Goal: Task Accomplishment & Management: Complete application form

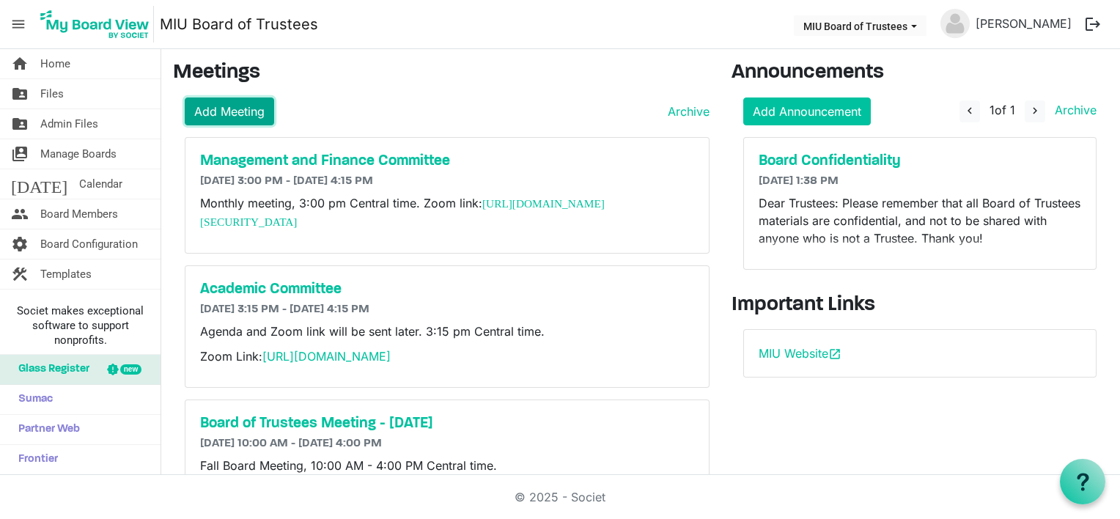
click at [251, 106] on link "Add Meeting" at bounding box center [229, 111] width 89 height 28
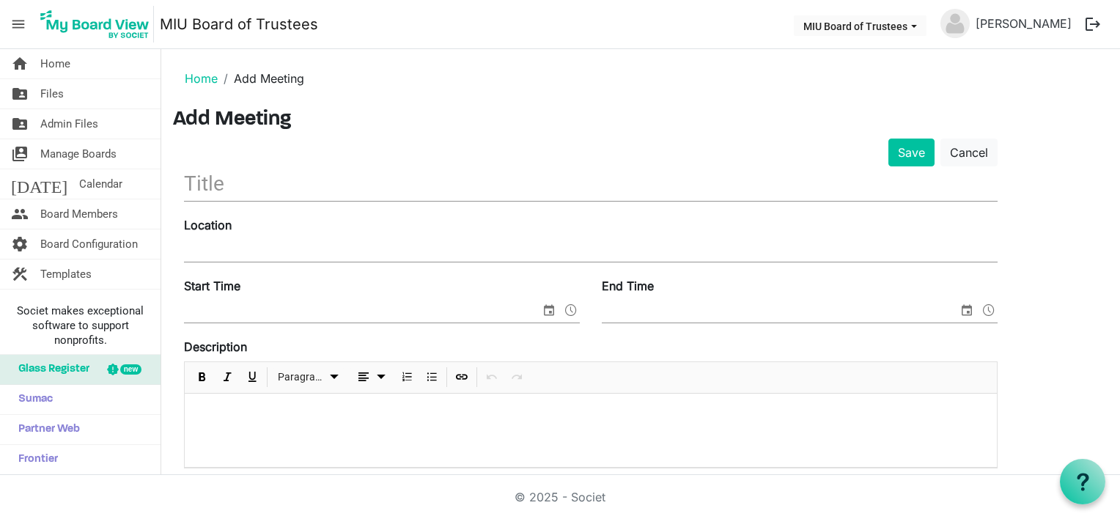
click at [232, 185] on input "text" at bounding box center [590, 183] width 813 height 34
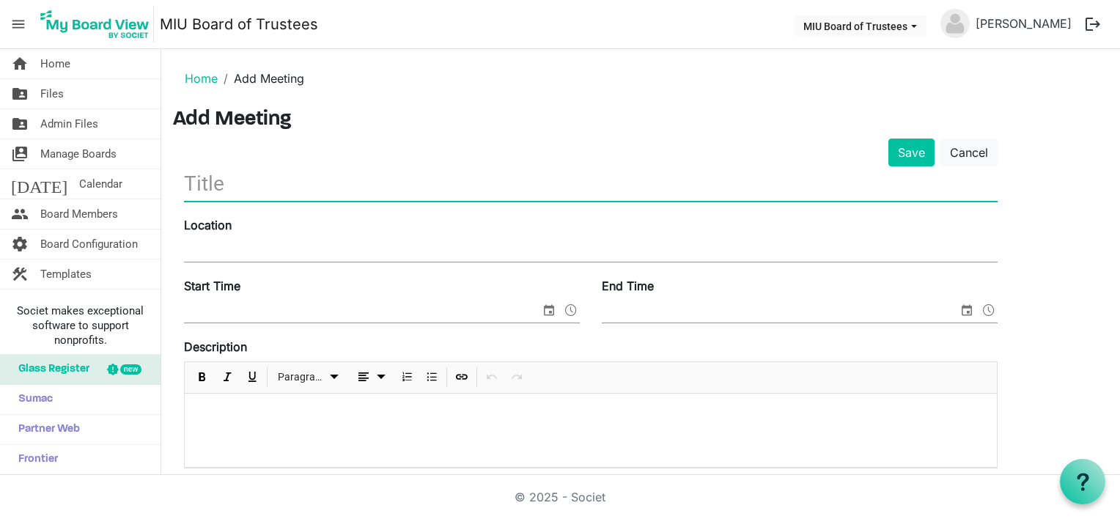
type input "Personnel Committee Meeting"
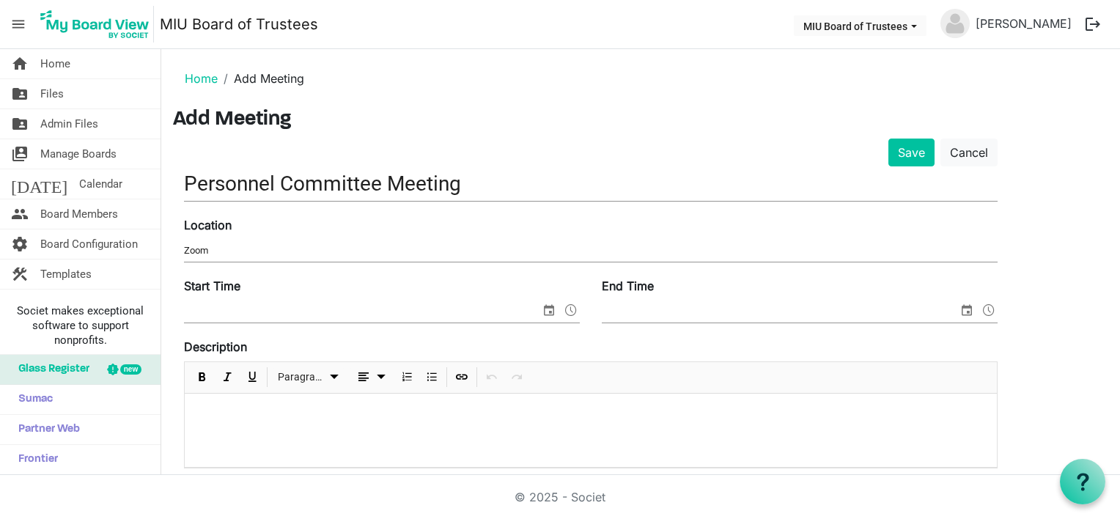
click at [421, 295] on div "Start Time" at bounding box center [382, 301] width 418 height 49
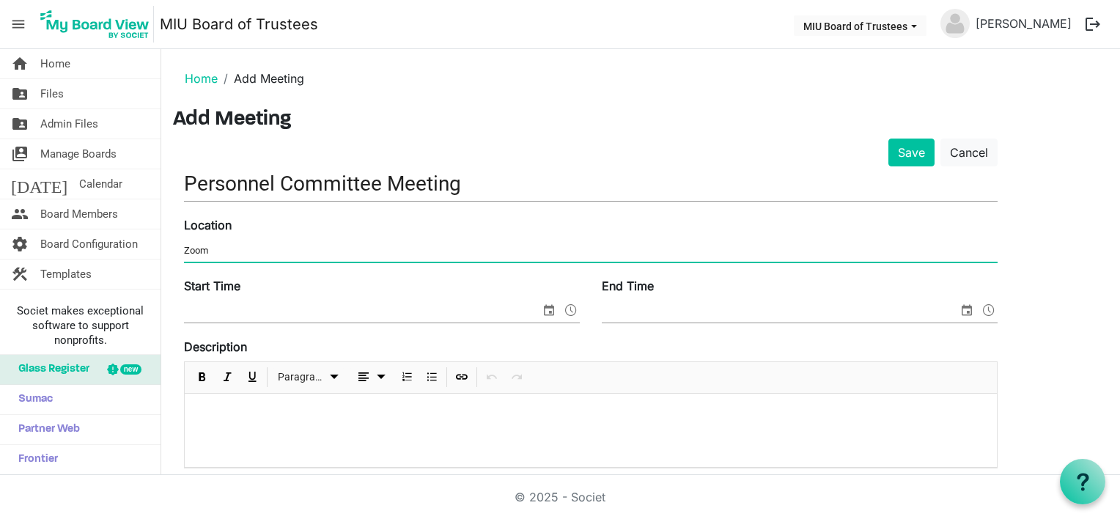
click at [223, 250] on input "Zoom" at bounding box center [590, 251] width 813 height 22
paste input "https://miu-edu-online.zoom.us/my/miuboard?omn=89310924842"
type input "Zoom: https://miu-edu-online.zoom.us/my/miuboard?omn=89310924842"
click at [199, 311] on input "Start Time" at bounding box center [362, 311] width 356 height 22
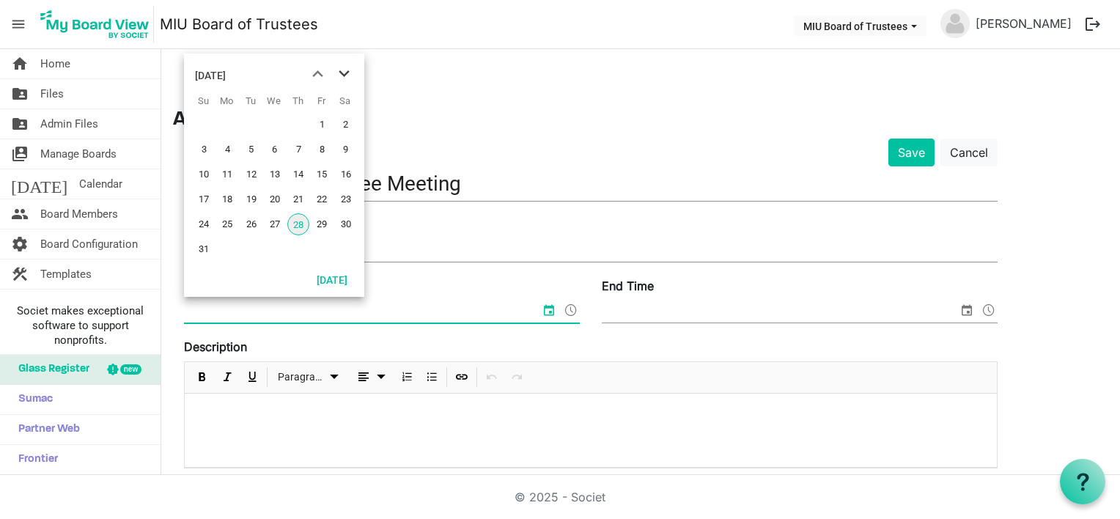
click at [344, 71] on span "next month" at bounding box center [344, 74] width 26 height 26
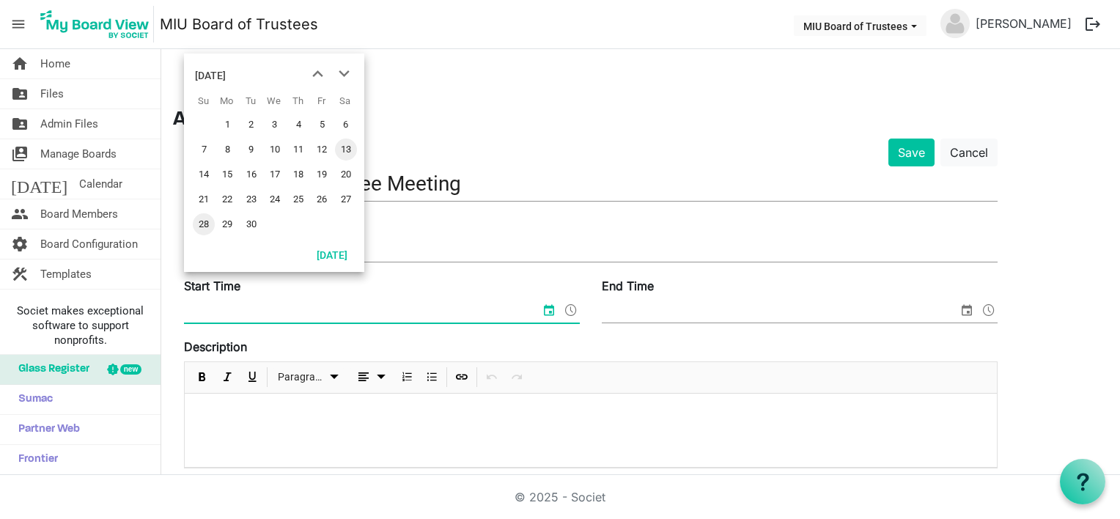
click at [346, 146] on span "13" at bounding box center [346, 149] width 22 height 22
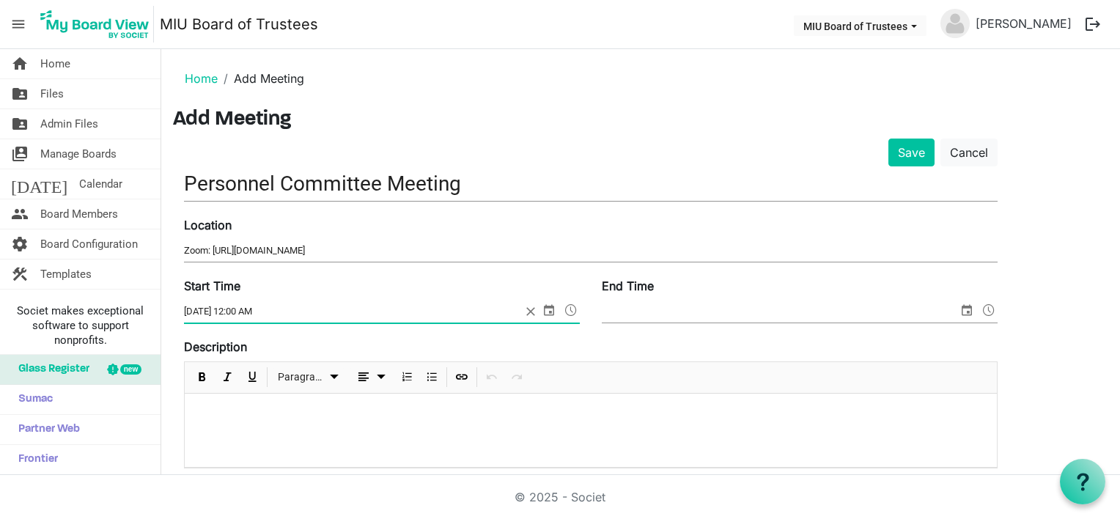
click at [547, 303] on span "select" at bounding box center [549, 309] width 18 height 19
click at [575, 308] on span at bounding box center [571, 309] width 18 height 19
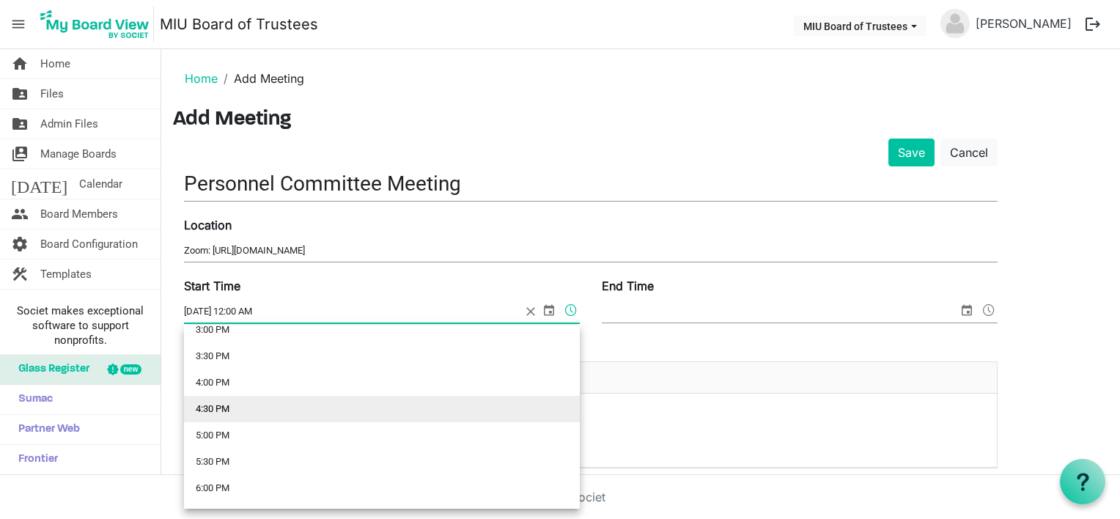
scroll to position [660, 0]
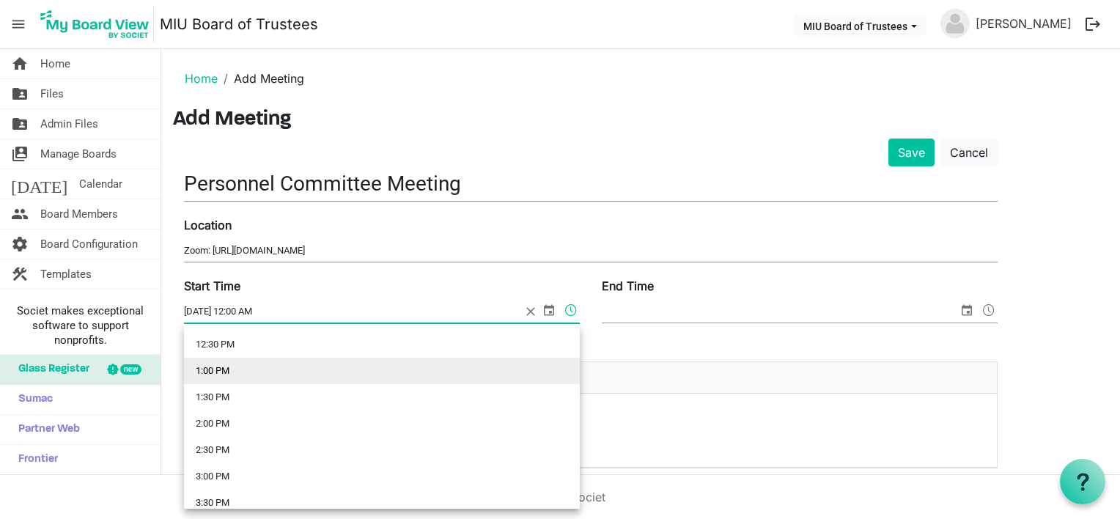
click at [213, 369] on li "1:00 PM" at bounding box center [382, 371] width 396 height 26
type input "9/13/2025 1:00 PM"
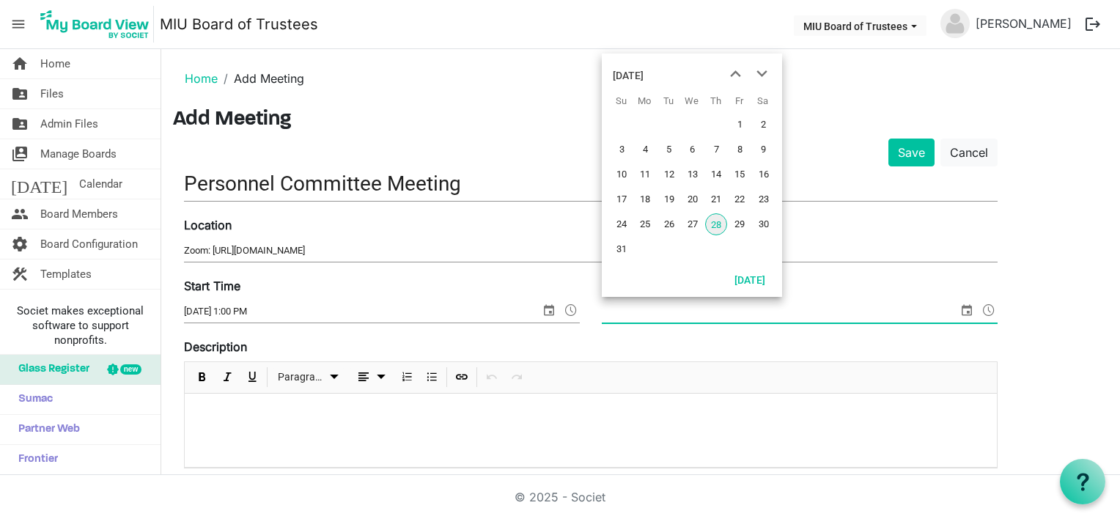
click at [964, 311] on span "select" at bounding box center [967, 309] width 18 height 19
click at [766, 69] on span "next month" at bounding box center [762, 74] width 26 height 26
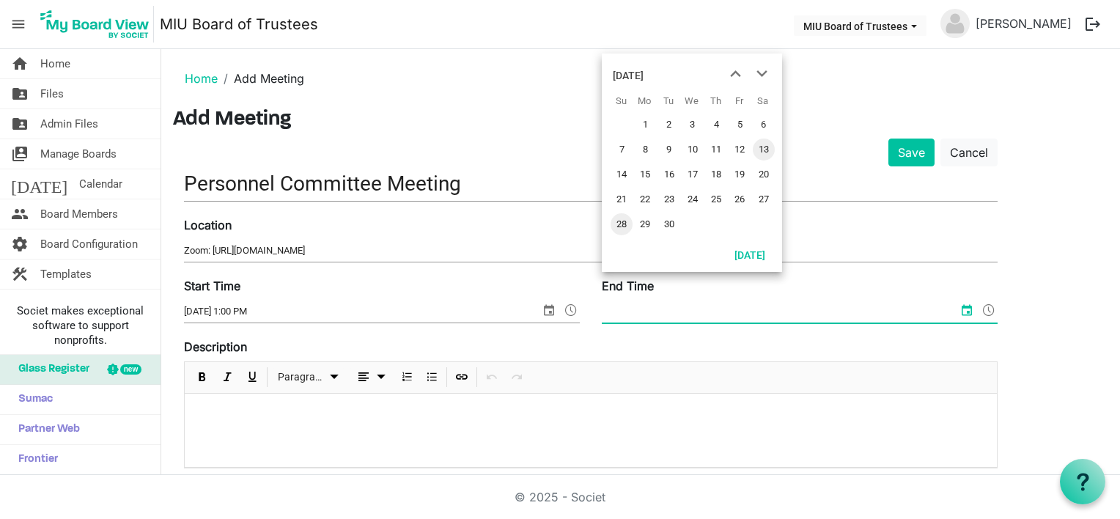
click at [764, 147] on span "13" at bounding box center [764, 149] width 22 height 22
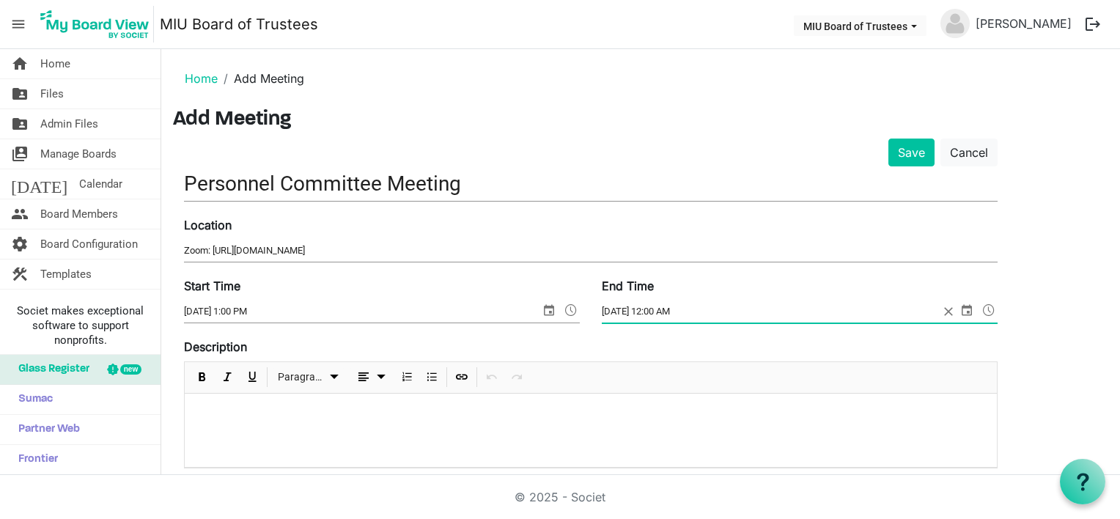
click at [986, 307] on span at bounding box center [989, 309] width 18 height 19
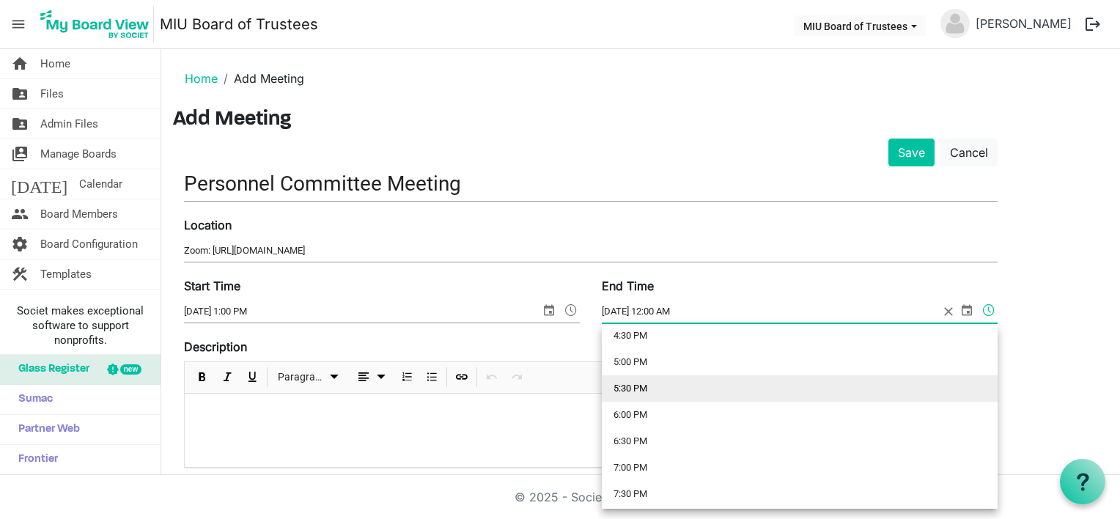
scroll to position [733, 0]
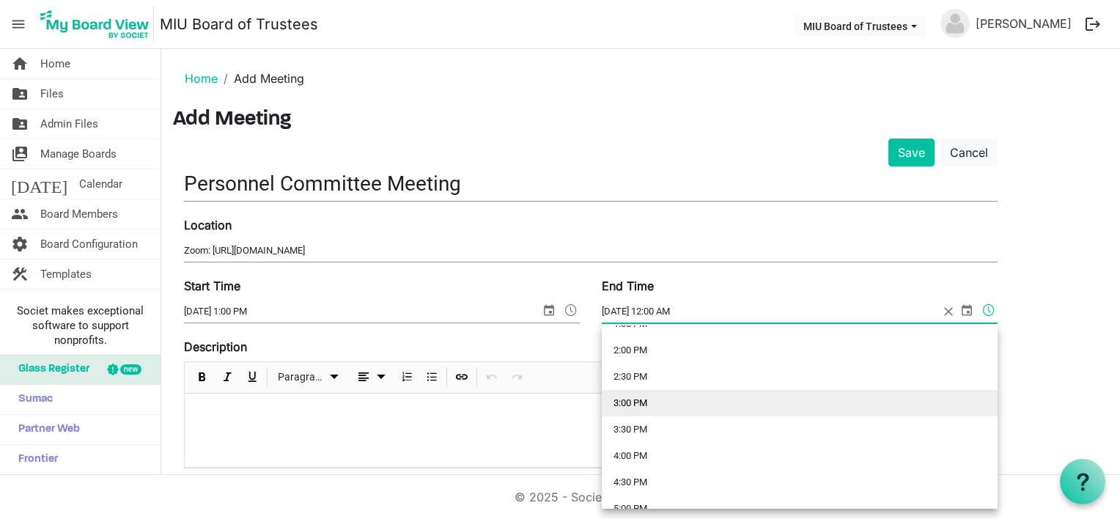
click at [641, 402] on li "3:00 PM" at bounding box center [800, 403] width 396 height 26
type input "9/13/2025 3:00 PM"
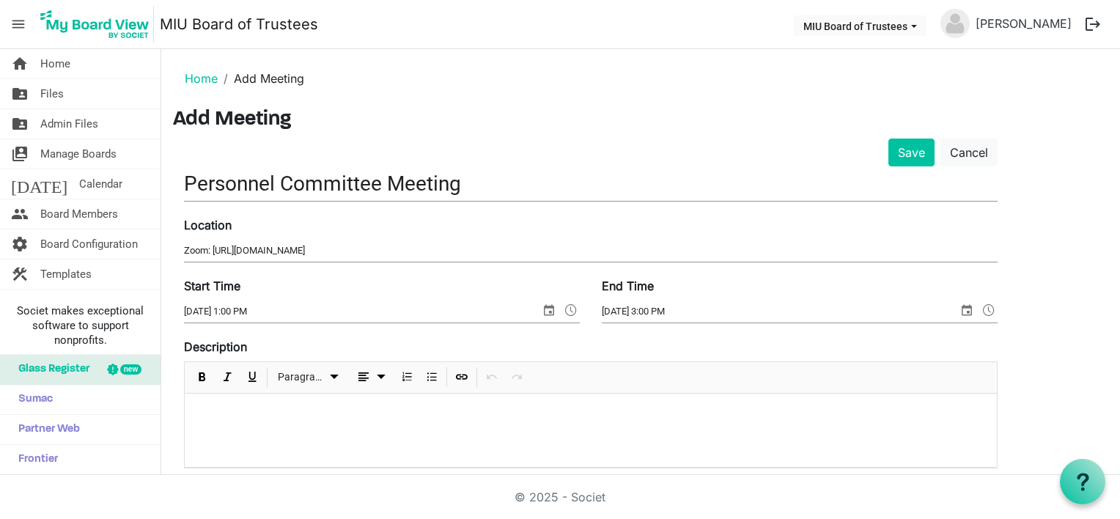
click at [234, 408] on p at bounding box center [590, 412] width 788 height 15
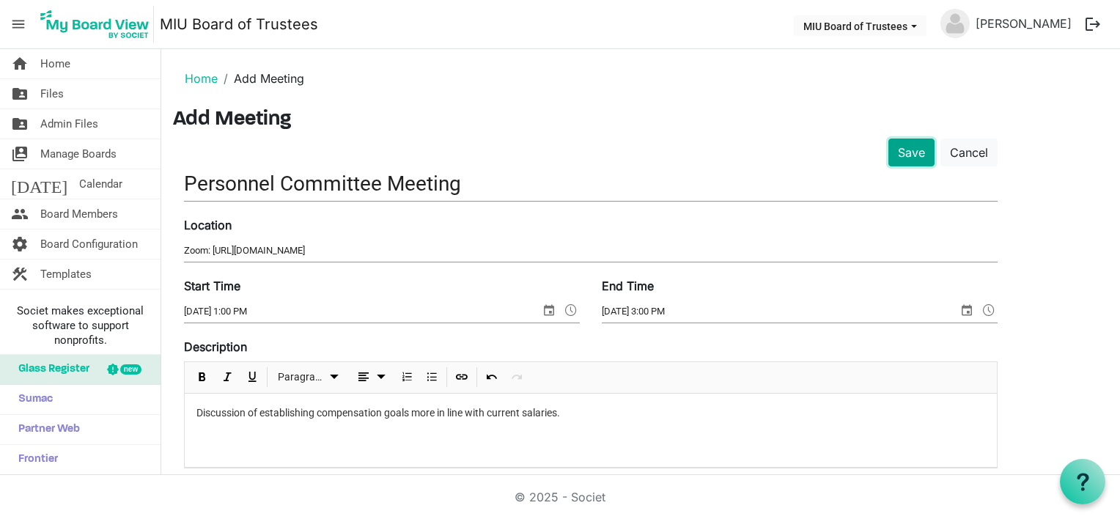
click at [912, 149] on button "Save" at bounding box center [911, 152] width 46 height 28
